Goal: Task Accomplishment & Management: Use online tool/utility

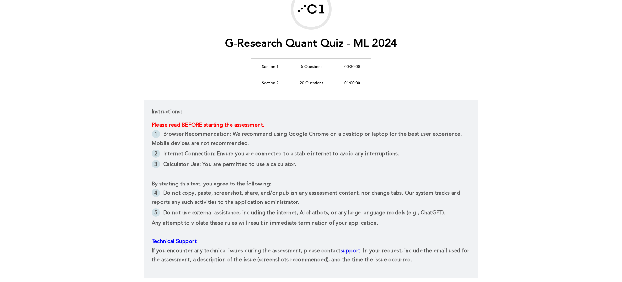
scroll to position [51, 0]
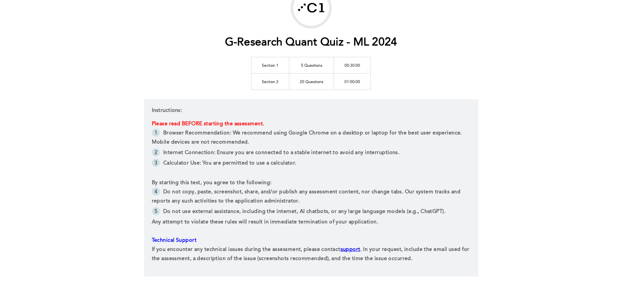
click at [225, 181] on span "By starting this test, you agree to the following:" at bounding box center [212, 182] width 120 height 5
click at [216, 152] on span "Internet Connection: Ensure you are connected to a stable internet to avoid any…" at bounding box center [281, 152] width 236 height 5
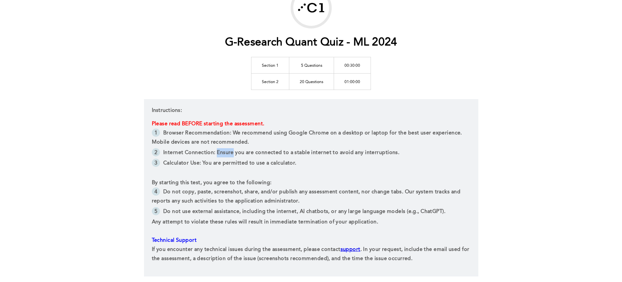
click at [216, 152] on span "Internet Connection: Ensure you are connected to a stable internet to avoid any…" at bounding box center [281, 152] width 236 height 5
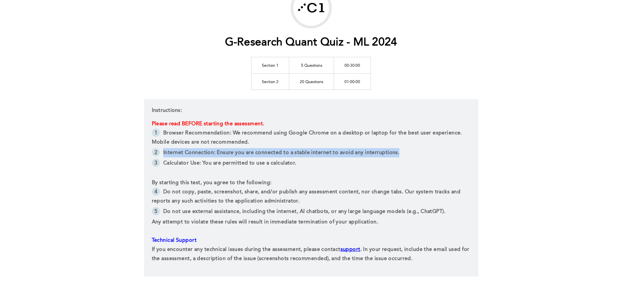
click at [216, 152] on span "Internet Connection: Ensure you are connected to a stable internet to avoid any…" at bounding box center [281, 152] width 236 height 5
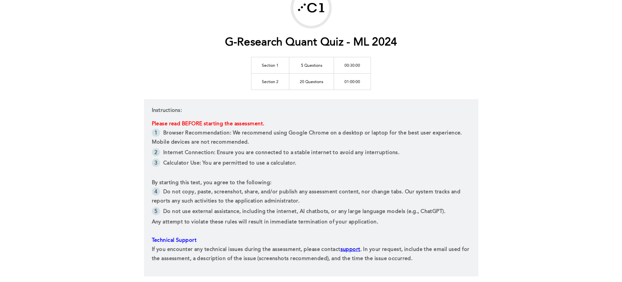
click at [216, 152] on span "Internet Connection: Ensure you are connected to a stable internet to avoid any…" at bounding box center [281, 152] width 236 height 5
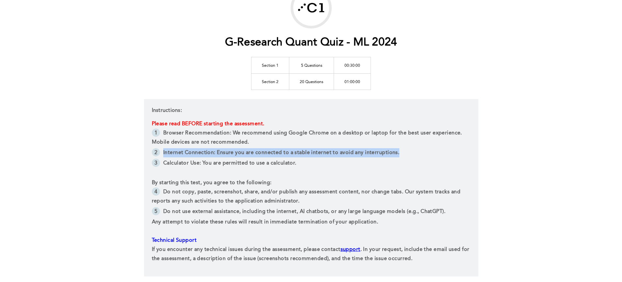
click at [216, 152] on span "Internet Connection: Ensure you are connected to a stable internet to avoid any…" at bounding box center [281, 152] width 236 height 5
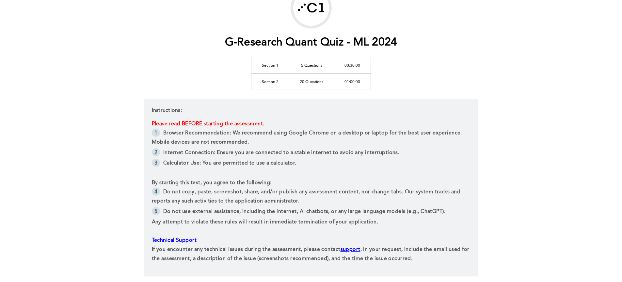
click at [112, 142] on div "G-Research Quant Quiz - ML 2024 Section 1 5 Questions 00:30:00 Section 2 20 Que…" at bounding box center [311, 149] width 622 height 401
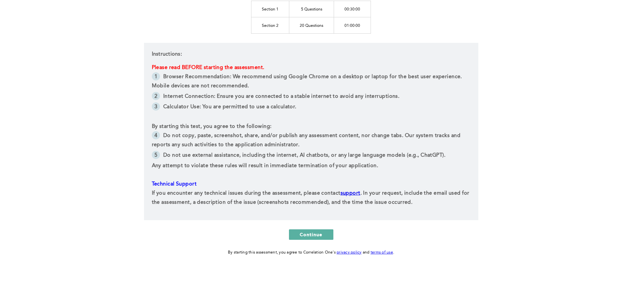
scroll to position [115, 0]
